Goal: Task Accomplishment & Management: Manage account settings

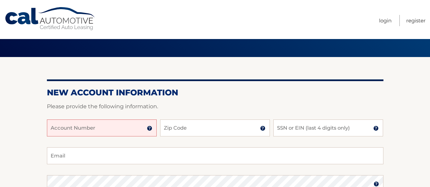
scroll to position [30, 0]
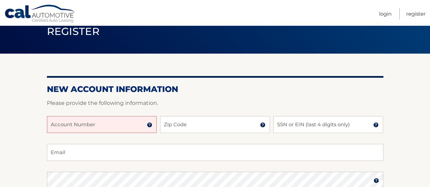
click at [88, 132] on input "Account Number" at bounding box center [102, 124] width 110 height 17
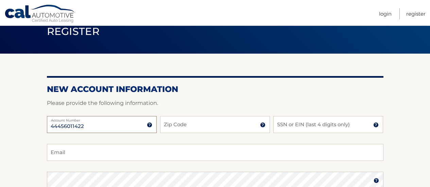
type input "44456011422"
click at [194, 125] on input "Zip Code" at bounding box center [215, 124] width 110 height 17
type input "11764"
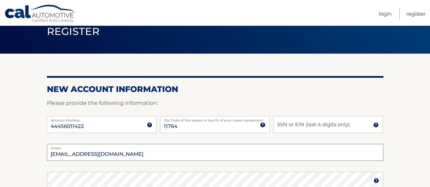
click at [149, 156] on input "nicolebeck412@gmail.com" at bounding box center [215, 152] width 337 height 17
type input "n"
click at [284, 123] on input "SSN or EIN (last 4 digits only)" at bounding box center [328, 124] width 110 height 17
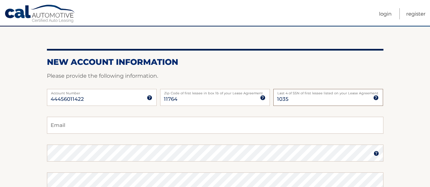
scroll to position [58, 0]
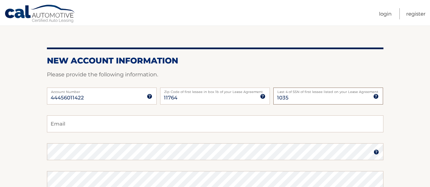
type input "1035"
click at [70, 125] on input "Email" at bounding box center [215, 124] width 337 height 17
type input "lbeck02@optonline.net"
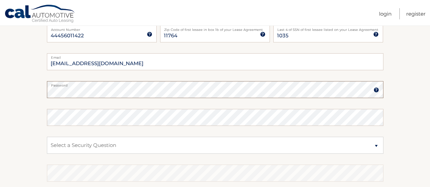
scroll to position [122, 0]
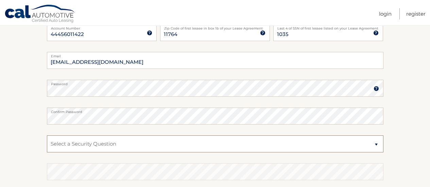
click at [85, 147] on select "Select a Security Question What was the name of your elementary school? What is…" at bounding box center [215, 144] width 337 height 17
select select "2"
click at [47, 136] on select "Select a Security Question What was the name of your elementary school? What is…" at bounding box center [215, 144] width 337 height 17
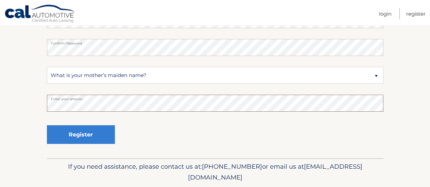
scroll to position [196, 0]
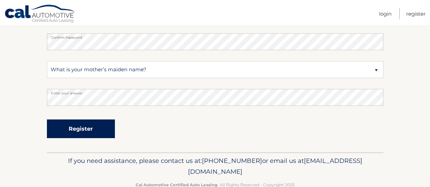
click at [70, 127] on button "Register" at bounding box center [81, 129] width 68 height 19
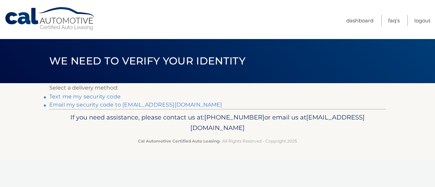
click at [95, 98] on link "Text me my security code" at bounding box center [84, 97] width 71 height 6
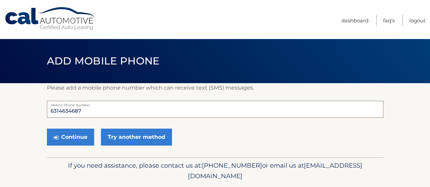
click at [87, 109] on input "6314634687" at bounding box center [215, 109] width 337 height 17
type input "6"
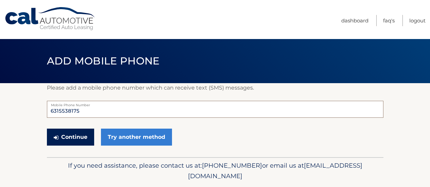
type input "6315538175"
click at [70, 134] on button "Continue" at bounding box center [70, 137] width 47 height 17
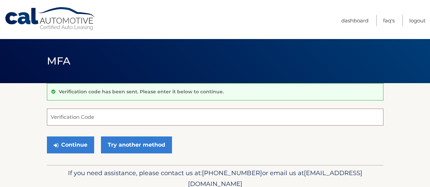
click at [93, 117] on input "Verification Code" at bounding box center [215, 117] width 337 height 17
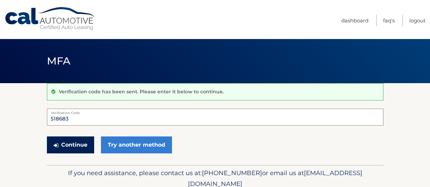
type input "518683"
click at [72, 142] on button "Continue" at bounding box center [70, 145] width 47 height 17
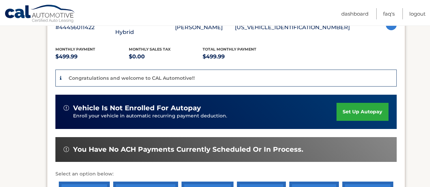
scroll to position [137, 0]
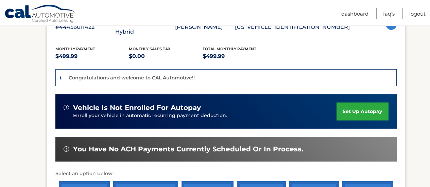
click at [368, 103] on link "set up autopay" at bounding box center [363, 112] width 52 height 18
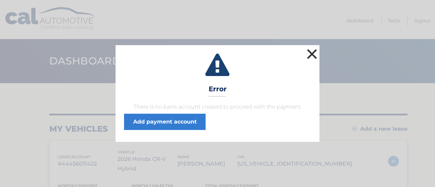
click at [310, 55] on button "×" at bounding box center [312, 54] width 14 height 14
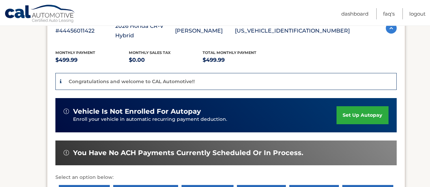
scroll to position [134, 0]
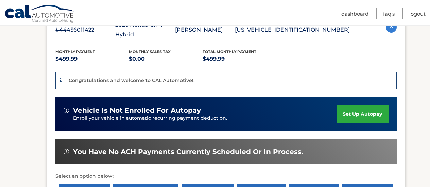
click at [351, 110] on link "set up autopay" at bounding box center [363, 114] width 52 height 18
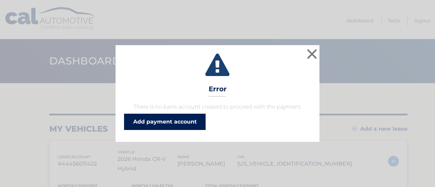
click at [162, 122] on link "Add payment account" at bounding box center [165, 122] width 82 height 16
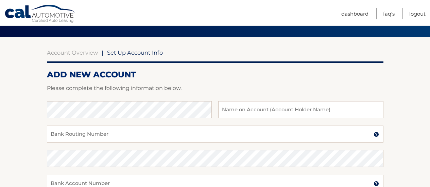
scroll to position [47, 0]
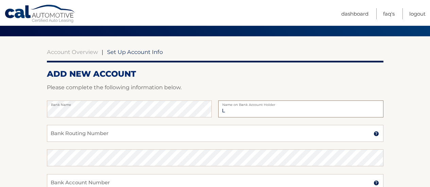
type input "Laura L Beck"
click at [139, 135] on input "Bank Routing Number" at bounding box center [215, 133] width 337 height 17
type input "221473652"
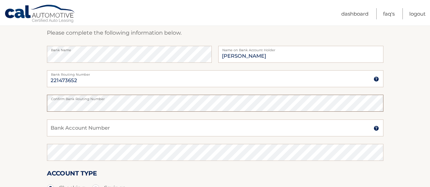
scroll to position [103, 0]
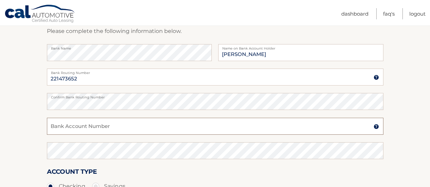
click at [219, 122] on input "Bank Account Number" at bounding box center [215, 126] width 337 height 17
type input "9975660946"
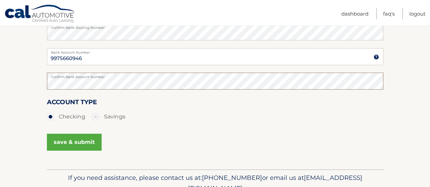
scroll to position [207, 0]
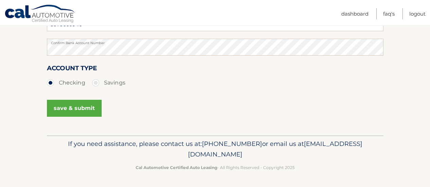
click at [83, 105] on button "save & submit" at bounding box center [74, 108] width 55 height 17
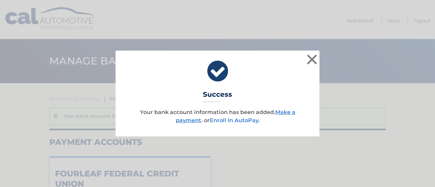
click at [242, 121] on link "Enroll In AutoPay" at bounding box center [234, 120] width 49 height 6
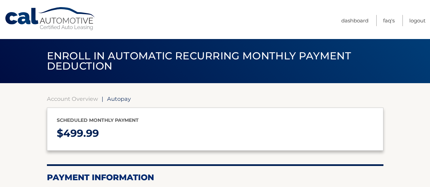
select select "Yjk2ZmZkOTAtOGI5Yi00ZTRhLWE3YTAtYjc4NjE0MGZkNGNj"
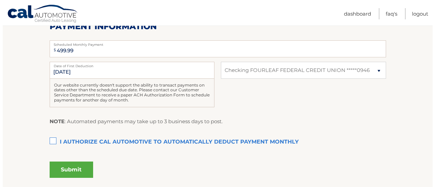
scroll to position [152, 0]
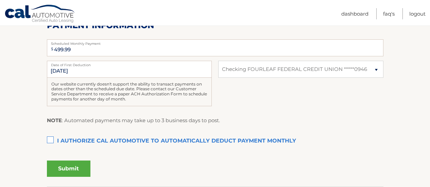
click at [49, 143] on label "I authorize cal automotive to automatically deduct payment monthly This checkbo…" at bounding box center [215, 142] width 337 height 14
click at [0, 0] on input "I authorize cal automotive to automatically deduct payment monthly This checkbo…" at bounding box center [0, 0] width 0 height 0
click at [71, 170] on button "Submit" at bounding box center [69, 169] width 44 height 16
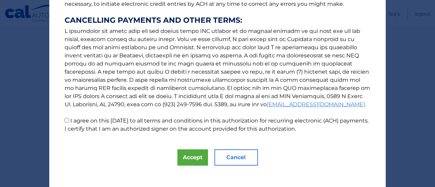
scroll to position [128, 0]
click at [65, 120] on input "I agree on this [DATE] to all terms and conditions in this authorization for re…" at bounding box center [67, 120] width 4 height 4
checkbox input "true"
click at [196, 159] on button "Accept" at bounding box center [193, 158] width 31 height 16
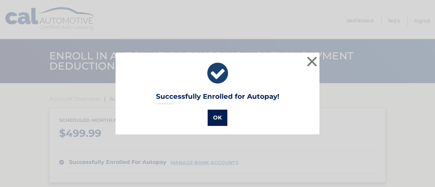
click at [219, 118] on button "OK" at bounding box center [218, 118] width 20 height 16
